Goal: Information Seeking & Learning: Learn about a topic

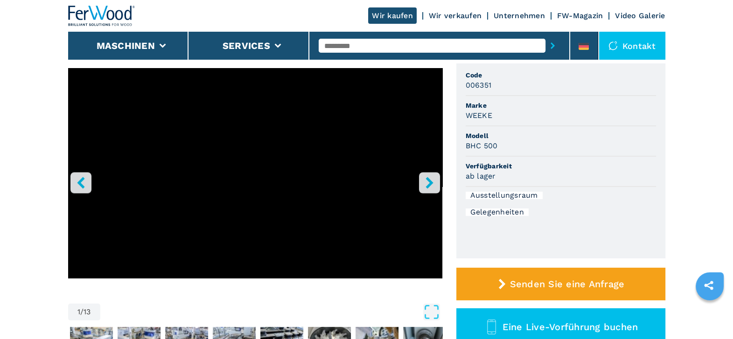
scroll to position [76, 0]
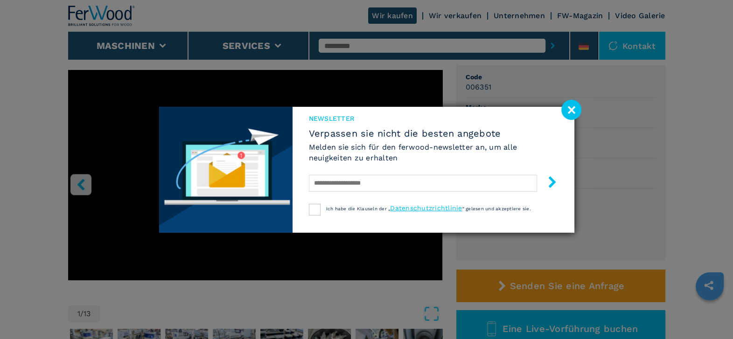
click at [571, 110] on image at bounding box center [571, 110] width 20 height 20
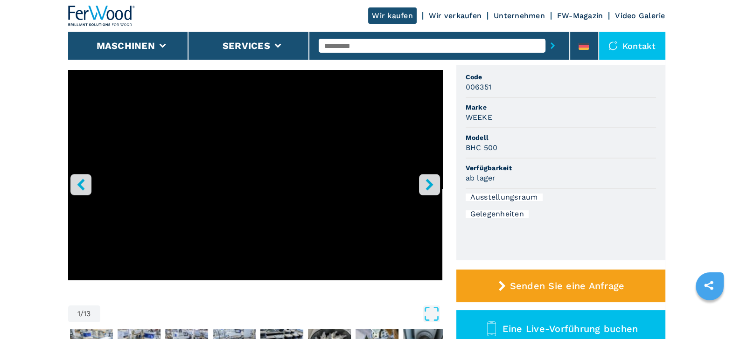
click at [427, 185] on icon "right-button" at bounding box center [430, 185] width 12 height 12
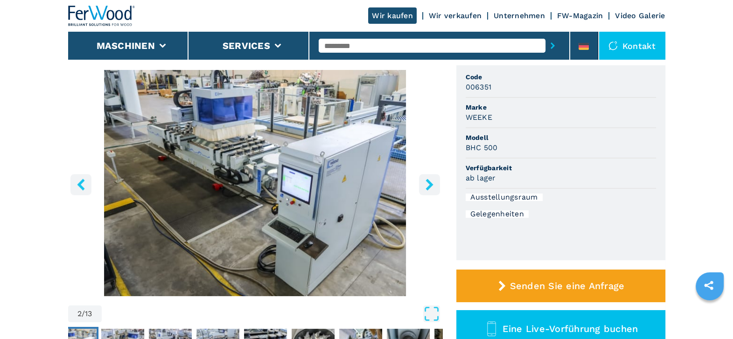
click at [427, 185] on icon "right-button" at bounding box center [430, 185] width 12 height 12
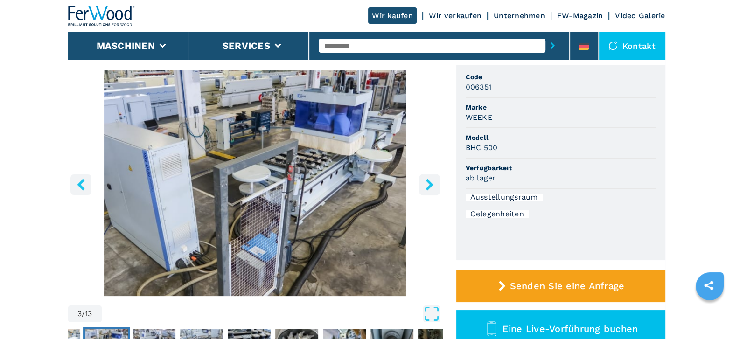
click at [427, 185] on icon "right-button" at bounding box center [430, 185] width 12 height 12
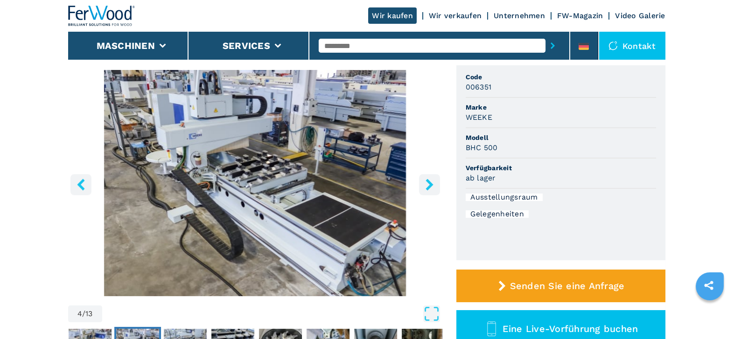
click at [427, 185] on icon "right-button" at bounding box center [430, 185] width 12 height 12
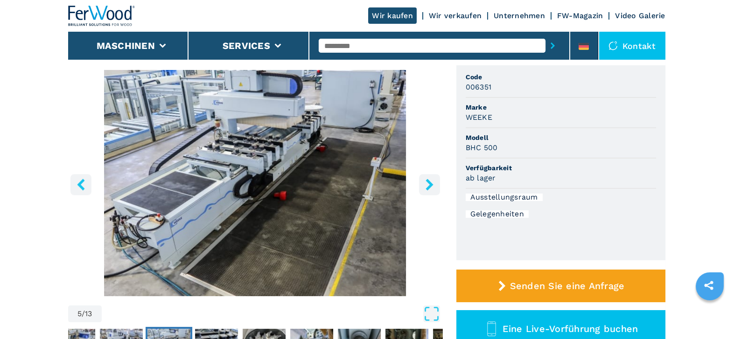
click at [427, 185] on icon "right-button" at bounding box center [430, 185] width 12 height 12
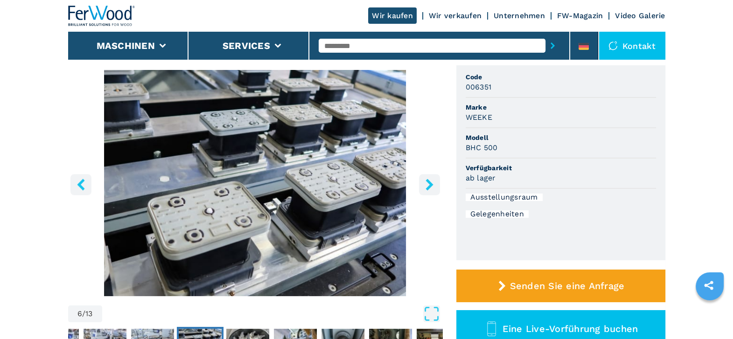
click at [427, 185] on icon "right-button" at bounding box center [430, 185] width 12 height 12
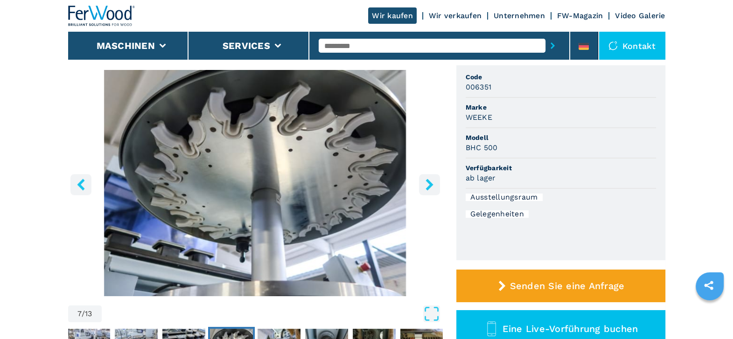
click at [427, 187] on icon "right-button" at bounding box center [430, 185] width 12 height 12
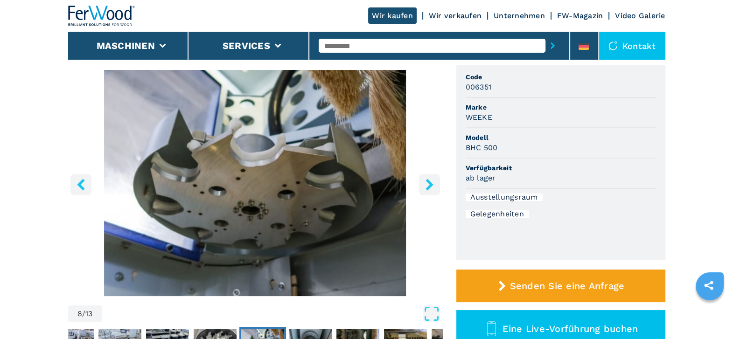
click at [427, 187] on icon "right-button" at bounding box center [430, 185] width 12 height 12
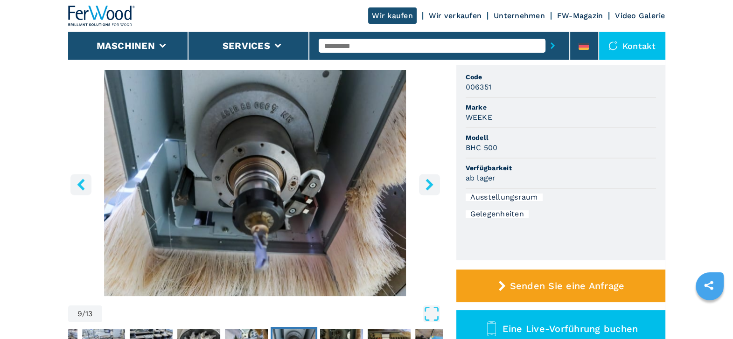
click at [427, 187] on icon "right-button" at bounding box center [430, 185] width 12 height 12
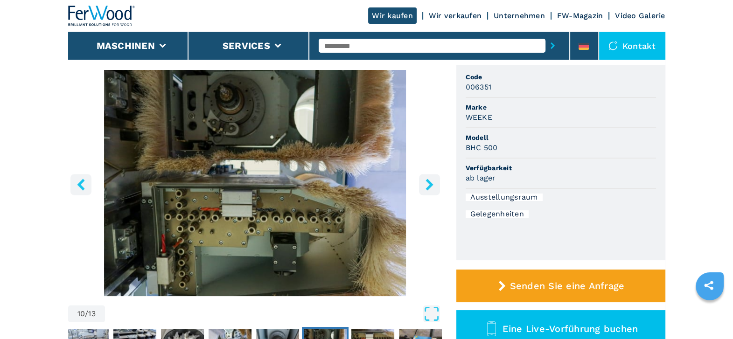
click at [427, 187] on icon "right-button" at bounding box center [430, 185] width 12 height 12
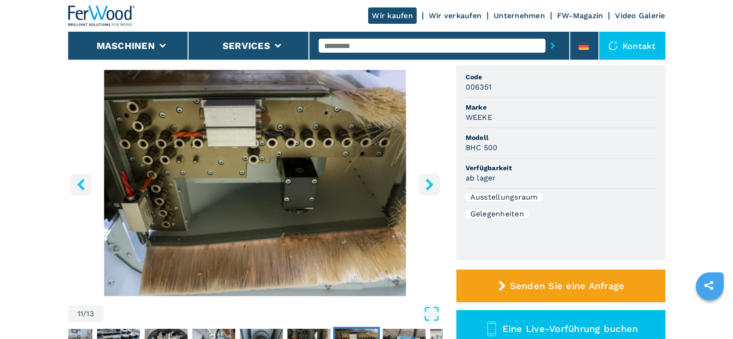
click at [427, 187] on icon "right-button" at bounding box center [430, 185] width 12 height 12
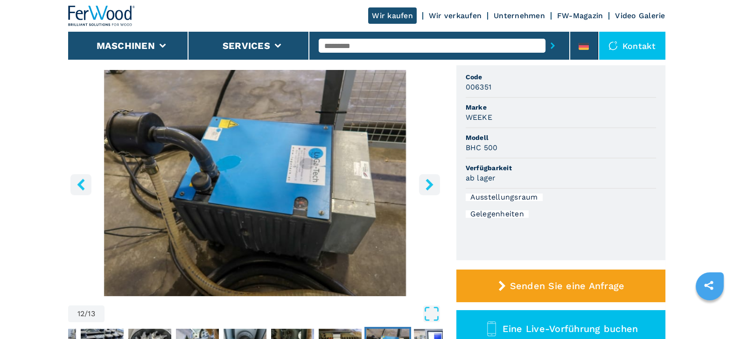
click at [427, 187] on icon "right-button" at bounding box center [430, 185] width 12 height 12
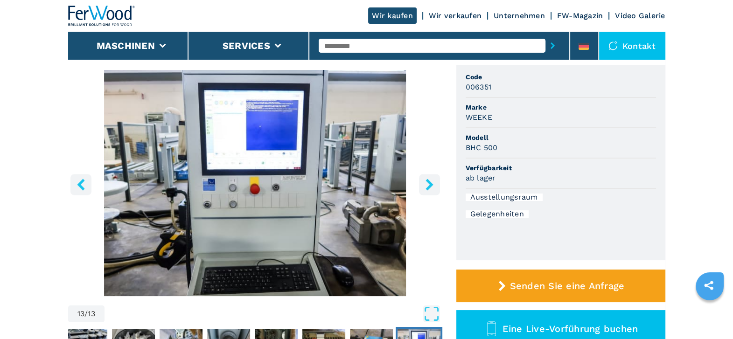
click at [427, 187] on icon "right-button" at bounding box center [430, 185] width 12 height 12
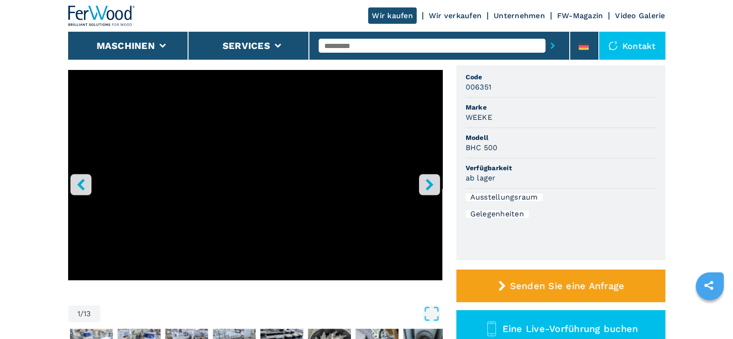
click at [427, 187] on icon "right-button" at bounding box center [430, 185] width 12 height 12
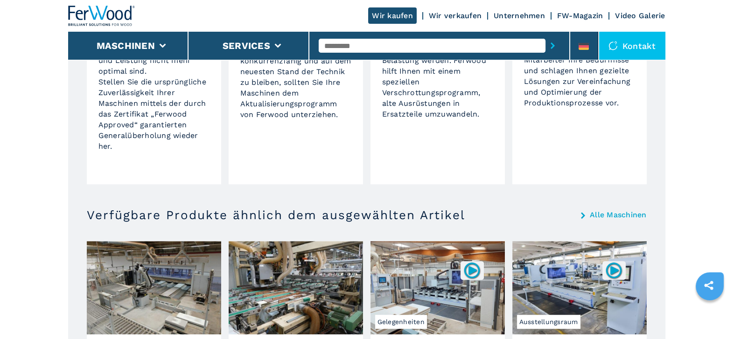
scroll to position [866, 0]
